Goal: Use online tool/utility: Utilize a website feature to perform a specific function

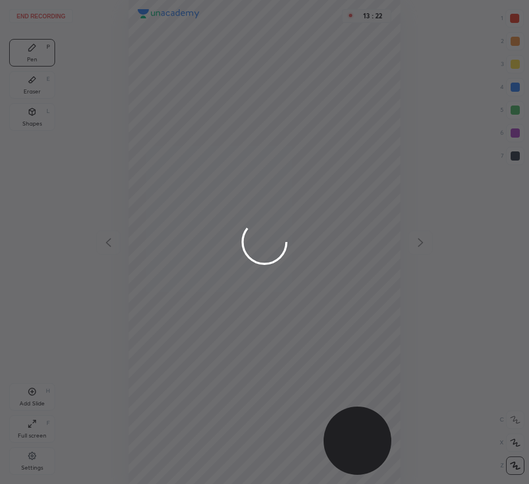
scroll to position [484, 345]
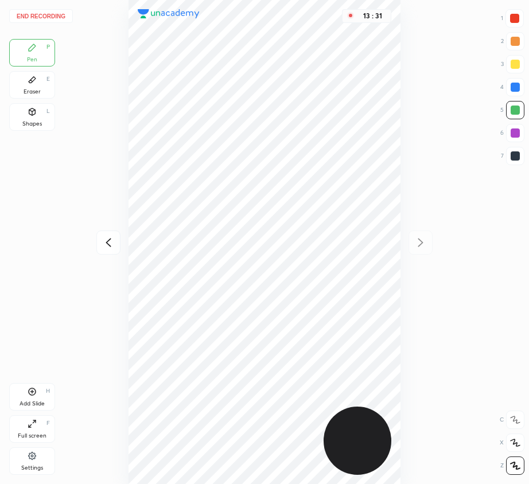
drag, startPoint x: 510, startPoint y: 155, endPoint x: 496, endPoint y: 169, distance: 19.9
click at [510, 155] on div at bounding box center [514, 155] width 9 height 9
click at [48, 16] on button "End recording" at bounding box center [41, 16] width 64 height 14
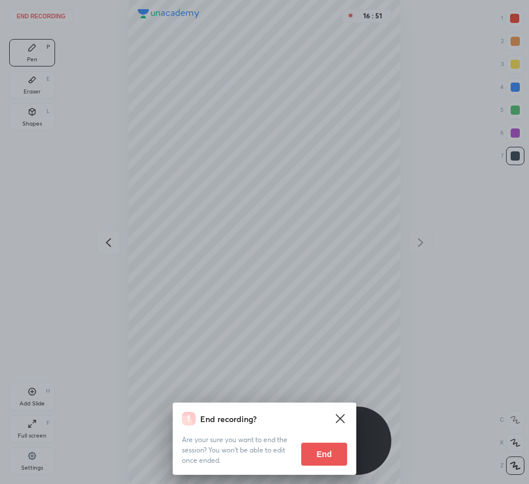
drag, startPoint x: 295, startPoint y: 191, endPoint x: 293, endPoint y: 224, distance: 32.2
click at [293, 224] on div "End recording? Are your sure you want to end the session? You won’t be able to …" at bounding box center [264, 242] width 529 height 484
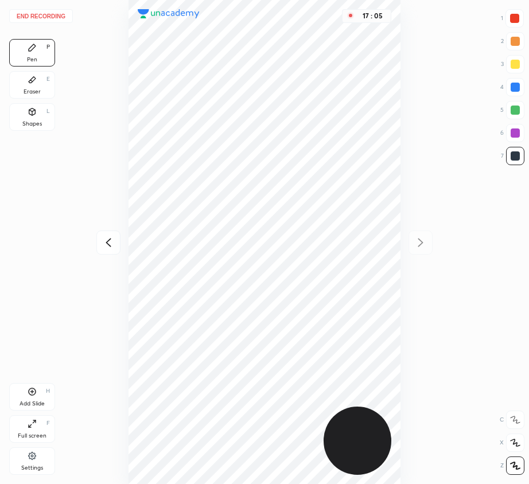
click at [46, 16] on button "End recording" at bounding box center [41, 16] width 64 height 14
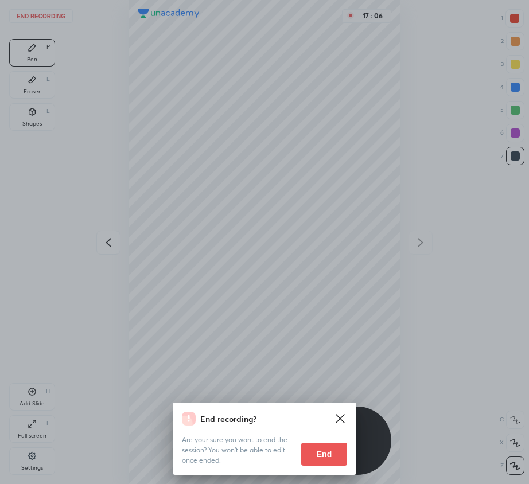
click at [327, 454] on button "End" at bounding box center [324, 454] width 46 height 23
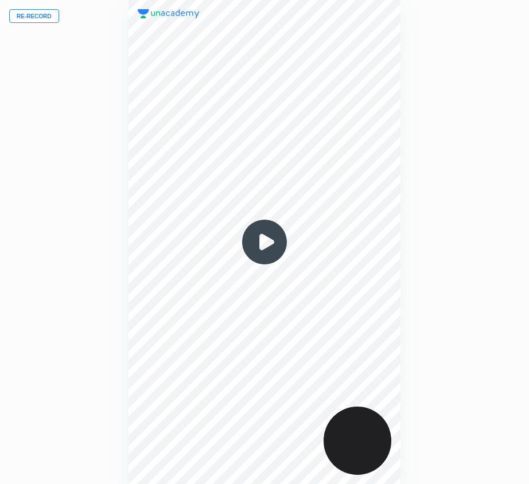
click at [34, 14] on button "Re-record" at bounding box center [34, 16] width 50 height 14
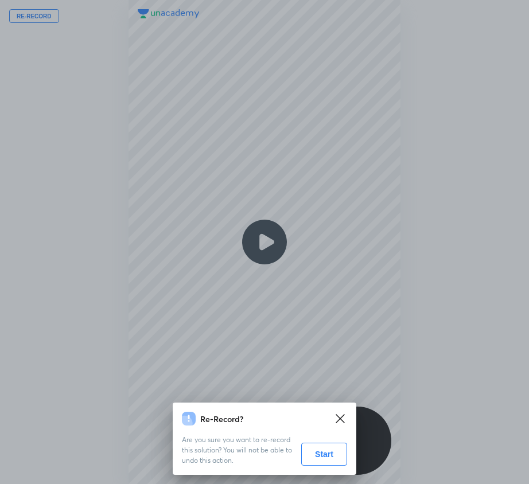
click at [332, 449] on button "Start" at bounding box center [324, 454] width 46 height 23
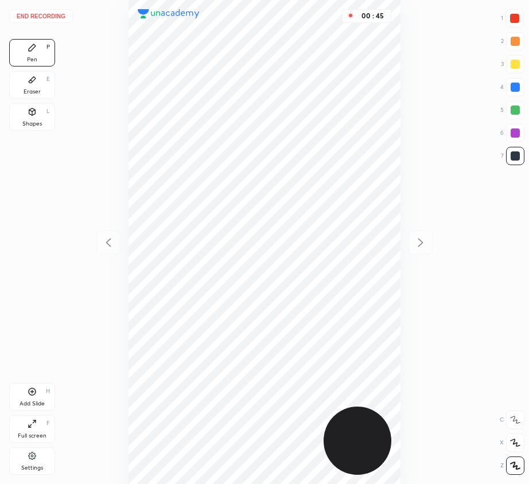
click at [26, 391] on div "Add Slide H" at bounding box center [32, 397] width 46 height 28
drag, startPoint x: 34, startPoint y: 120, endPoint x: 65, endPoint y: 124, distance: 31.9
click at [34, 121] on div "Shapes" at bounding box center [31, 124] width 19 height 6
click at [513, 466] on icon at bounding box center [514, 466] width 9 height 9
click at [515, 417] on icon at bounding box center [514, 419] width 9 height 9
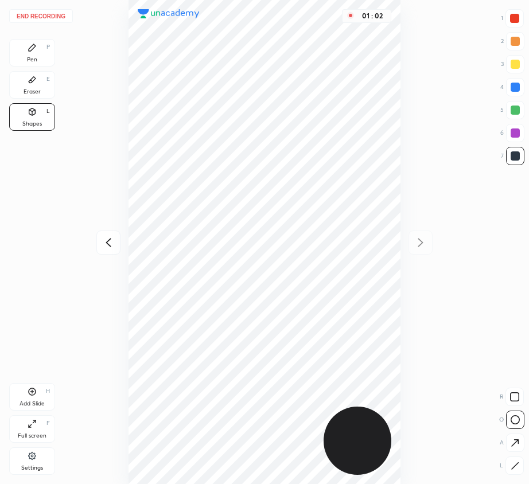
drag, startPoint x: 27, startPoint y: 57, endPoint x: 113, endPoint y: 131, distance: 113.4
click at [29, 58] on div "Pen" at bounding box center [32, 60] width 10 height 6
click at [517, 18] on div at bounding box center [514, 18] width 9 height 9
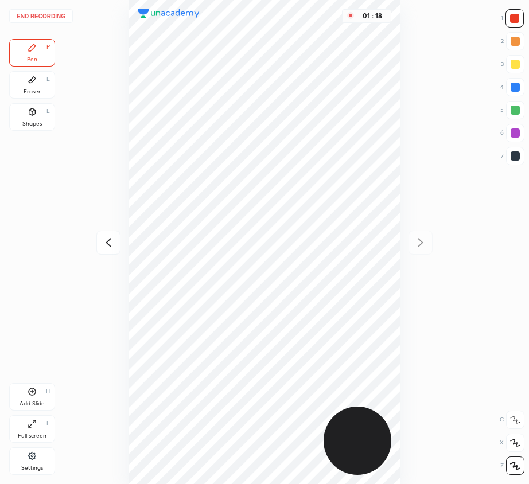
drag, startPoint x: 43, startPoint y: 116, endPoint x: 128, endPoint y: 153, distance: 92.7
click at [47, 118] on div "Shapes L" at bounding box center [32, 117] width 46 height 28
click at [514, 425] on div at bounding box center [515, 419] width 18 height 18
click at [41, 86] on div "Eraser E" at bounding box center [32, 85] width 46 height 28
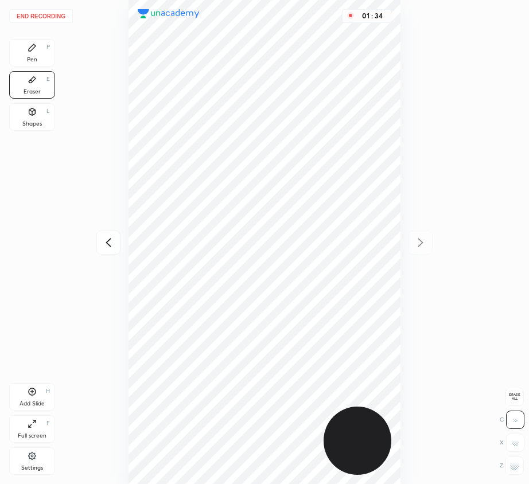
drag, startPoint x: 32, startPoint y: 112, endPoint x: 30, endPoint y: 105, distance: 7.0
click at [31, 114] on icon at bounding box center [32, 111] width 6 height 7
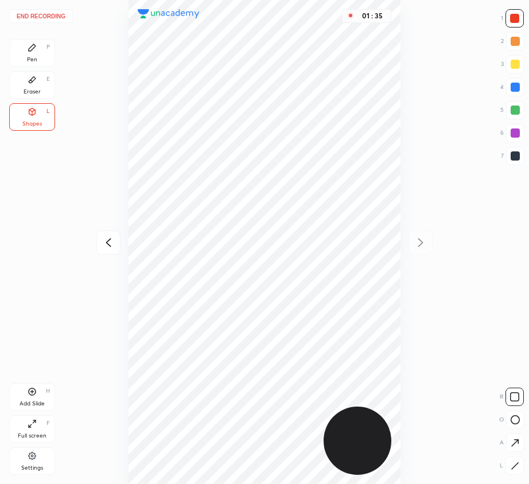
click at [509, 421] on div at bounding box center [515, 419] width 18 height 18
click at [516, 133] on div at bounding box center [514, 132] width 9 height 9
click at [39, 48] on div "Pen P" at bounding box center [32, 53] width 46 height 28
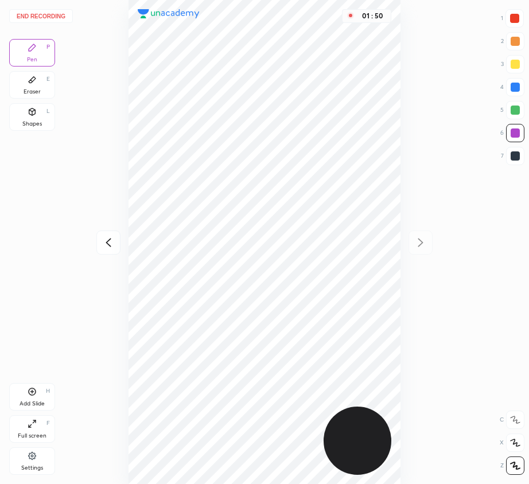
click at [519, 23] on div at bounding box center [514, 18] width 18 height 18
click at [514, 87] on div at bounding box center [514, 87] width 9 height 9
click at [513, 111] on div at bounding box center [514, 109] width 9 height 9
click at [31, 96] on div "Eraser E" at bounding box center [32, 85] width 46 height 28
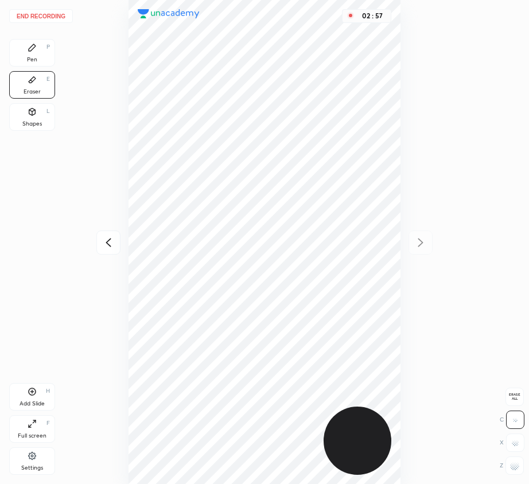
drag, startPoint x: 33, startPoint y: 49, endPoint x: 75, endPoint y: 159, distance: 117.4
click at [35, 57] on div "Pen P" at bounding box center [32, 53] width 46 height 28
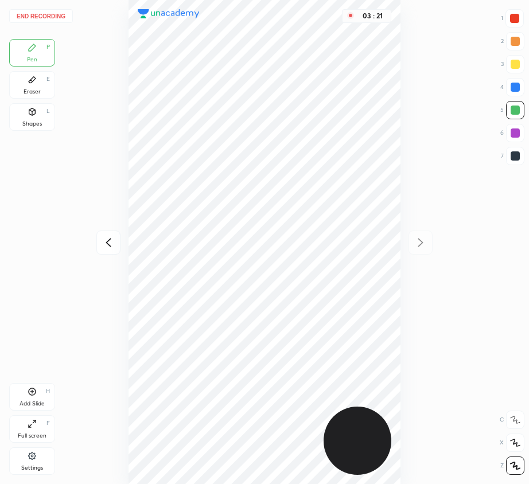
drag, startPoint x: 513, startPoint y: 153, endPoint x: 486, endPoint y: 162, distance: 28.5
click at [511, 155] on div at bounding box center [514, 155] width 9 height 9
click at [58, 15] on button "End recording" at bounding box center [41, 16] width 64 height 14
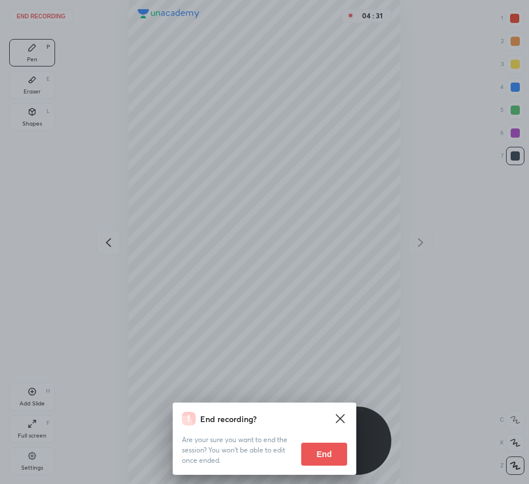
click at [330, 458] on button "End" at bounding box center [324, 454] width 46 height 23
